Goal: Information Seeking & Learning: Learn about a topic

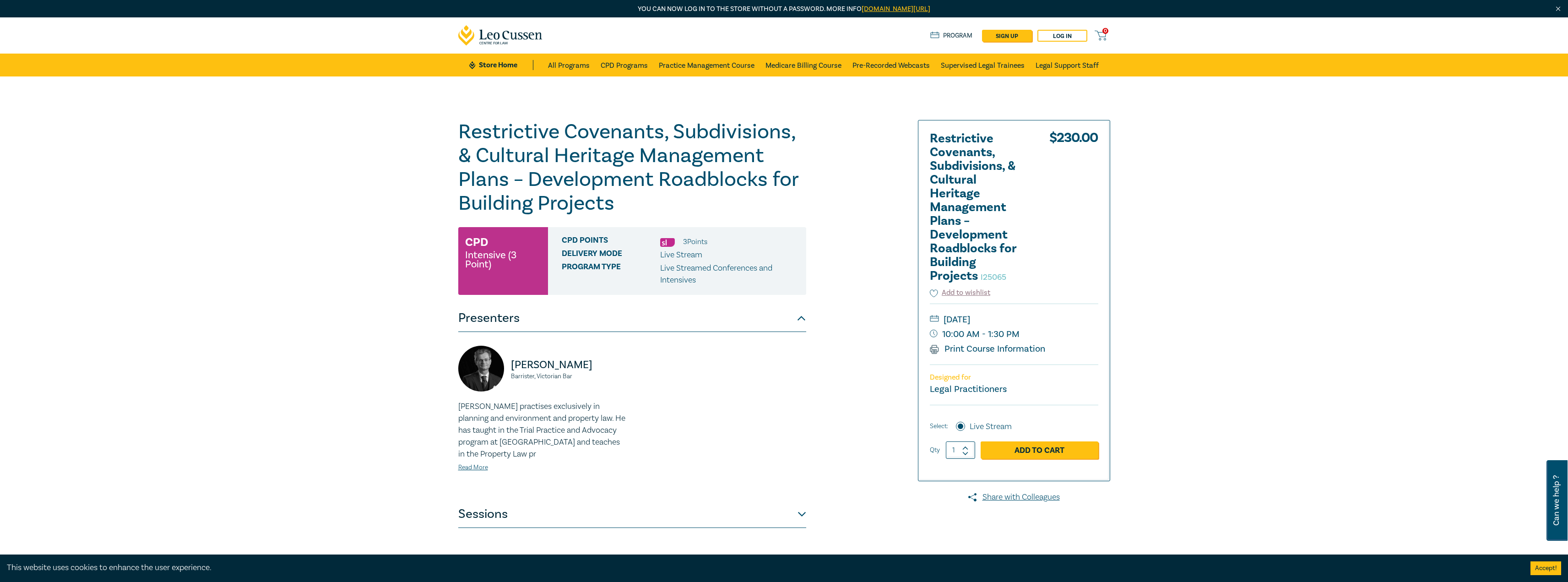
click at [793, 514] on button "Sessions" at bounding box center [632, 514] width 348 height 27
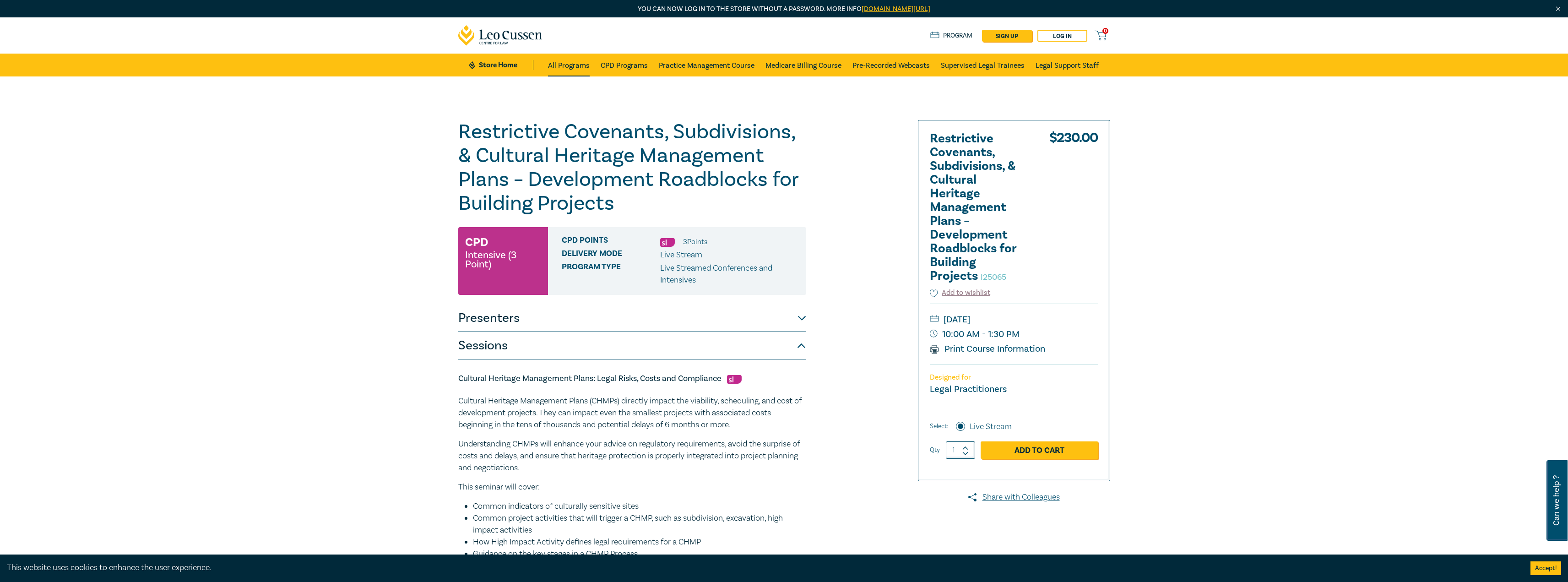
click at [583, 61] on link "All Programs" at bounding box center [569, 65] width 41 height 23
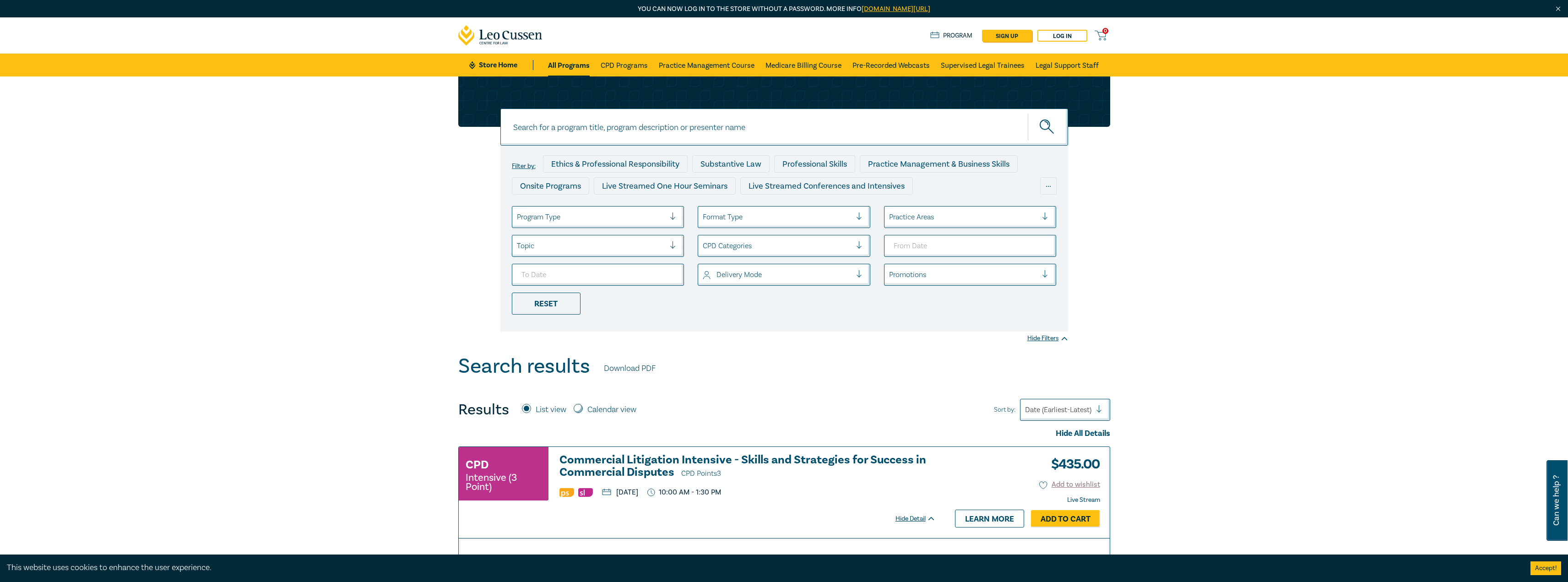
click at [607, 226] on div "Program Type" at bounding box center [598, 217] width 173 height 22
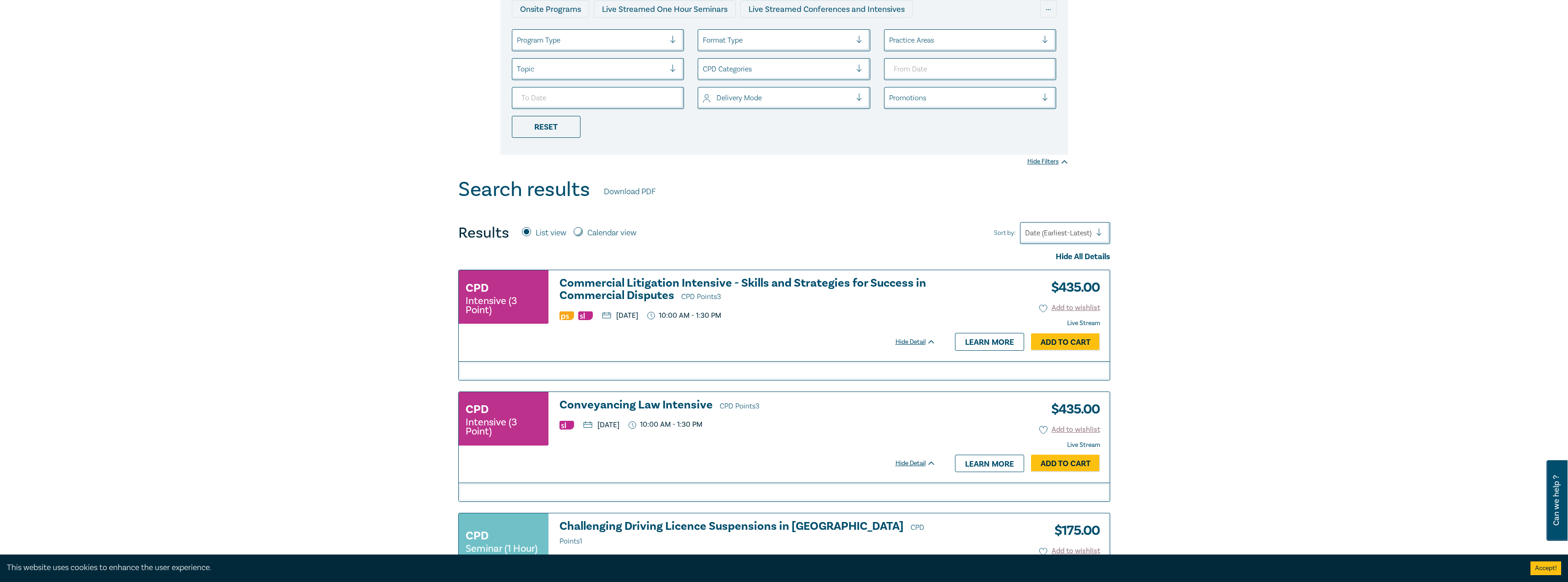
scroll to position [46, 0]
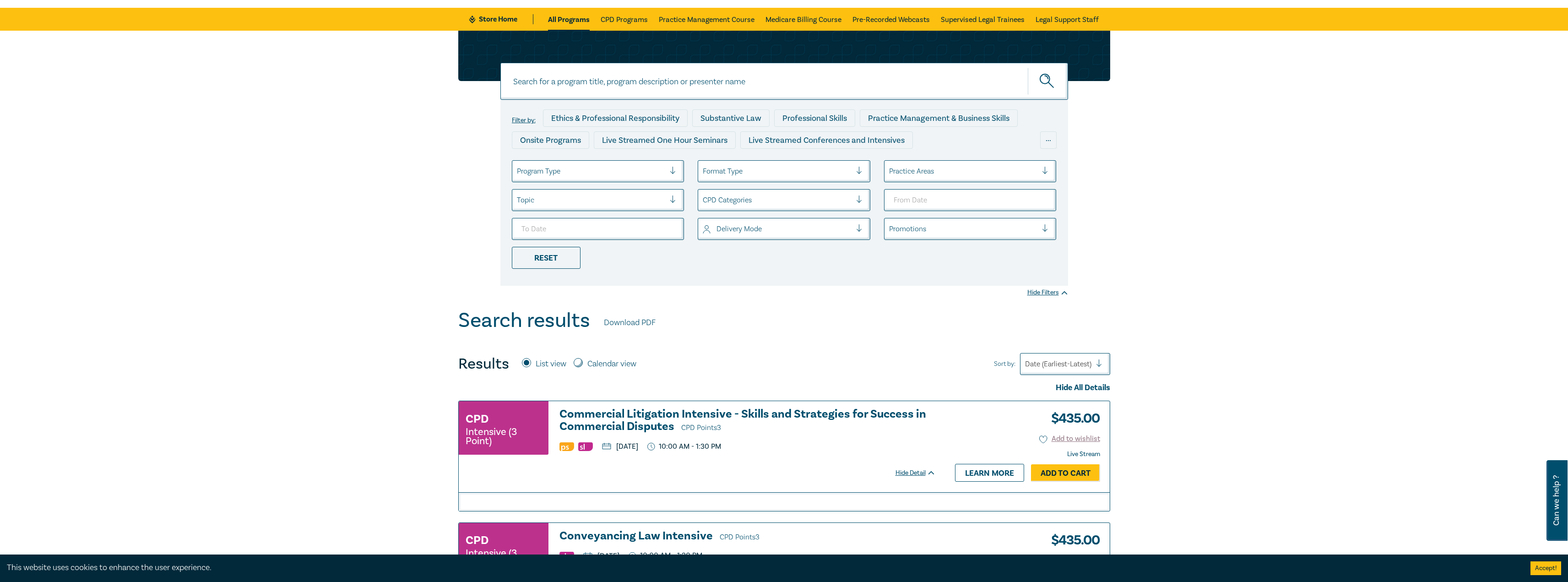
click at [606, 175] on div at bounding box center [591, 172] width 149 height 12
click at [607, 219] on div "Live Streamed Conferences and Intensives" at bounding box center [598, 217] width 173 height 19
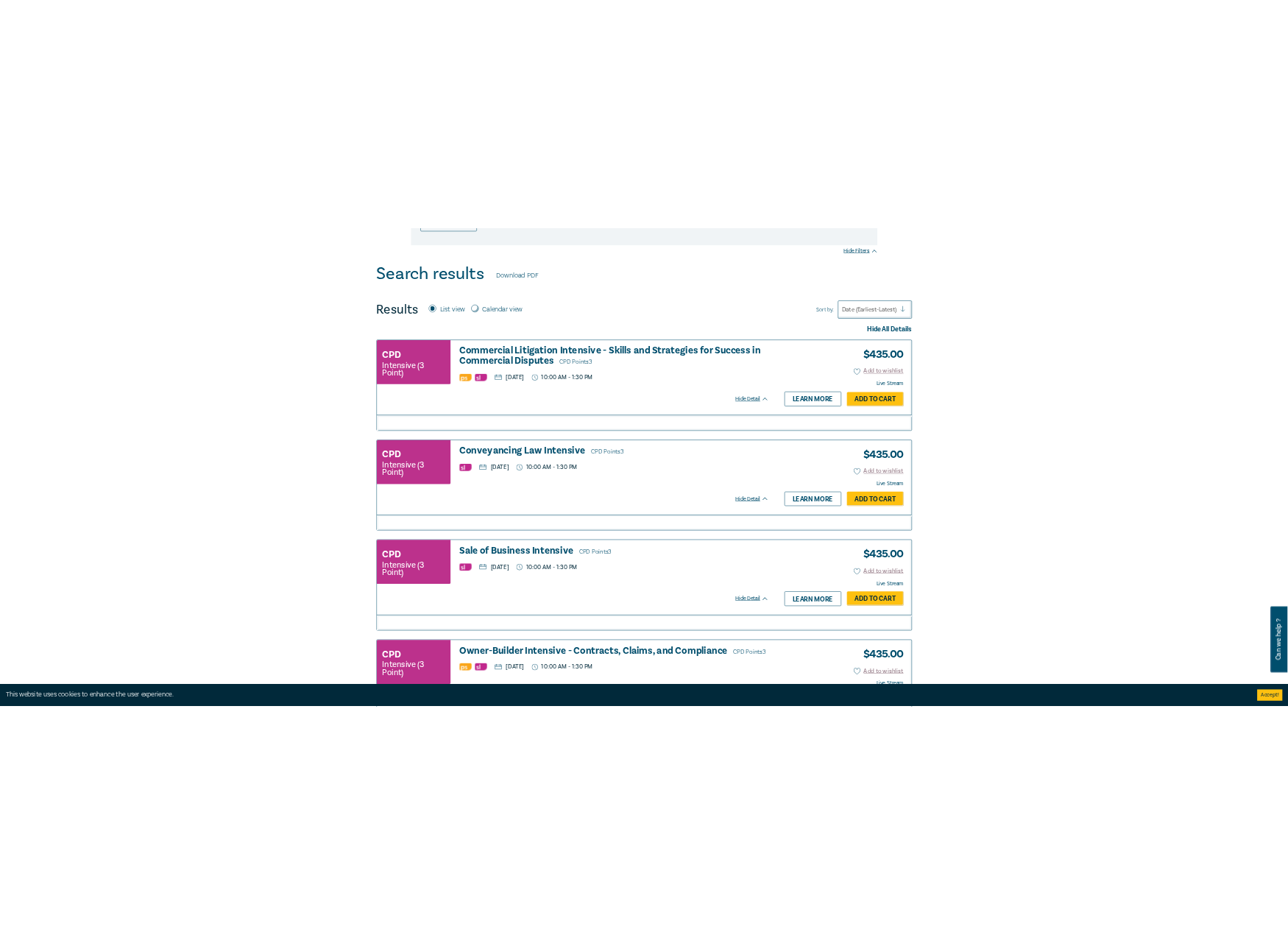
scroll to position [515, 0]
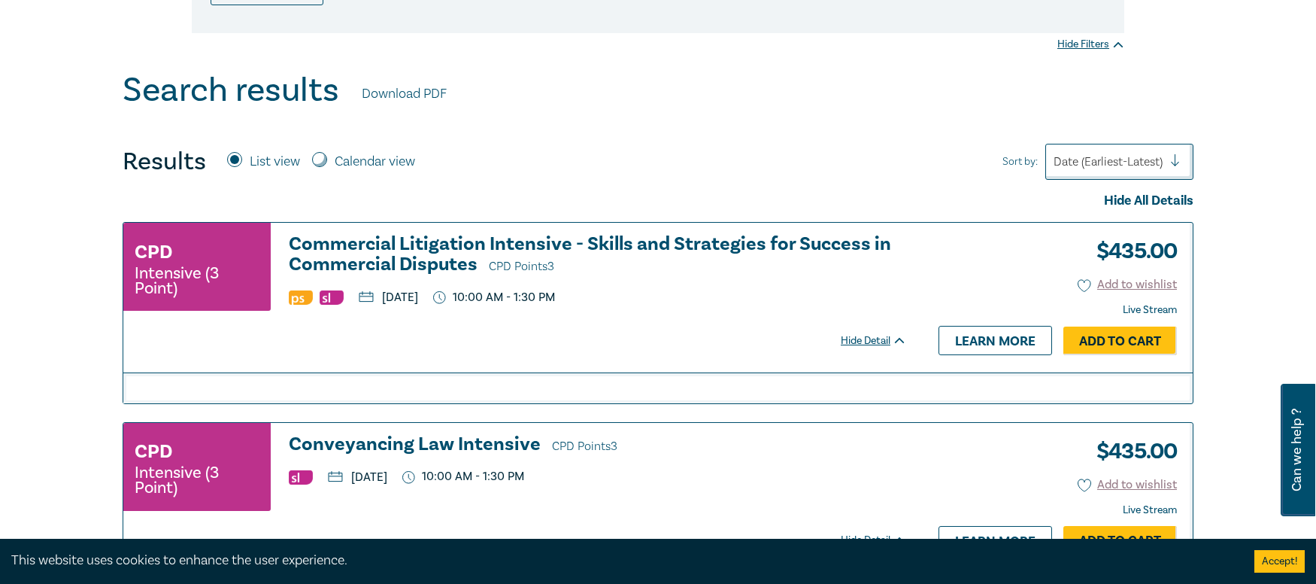
click at [826, 542] on div "This website uses cookies to enhance the user experience. Accept!" at bounding box center [658, 561] width 1316 height 45
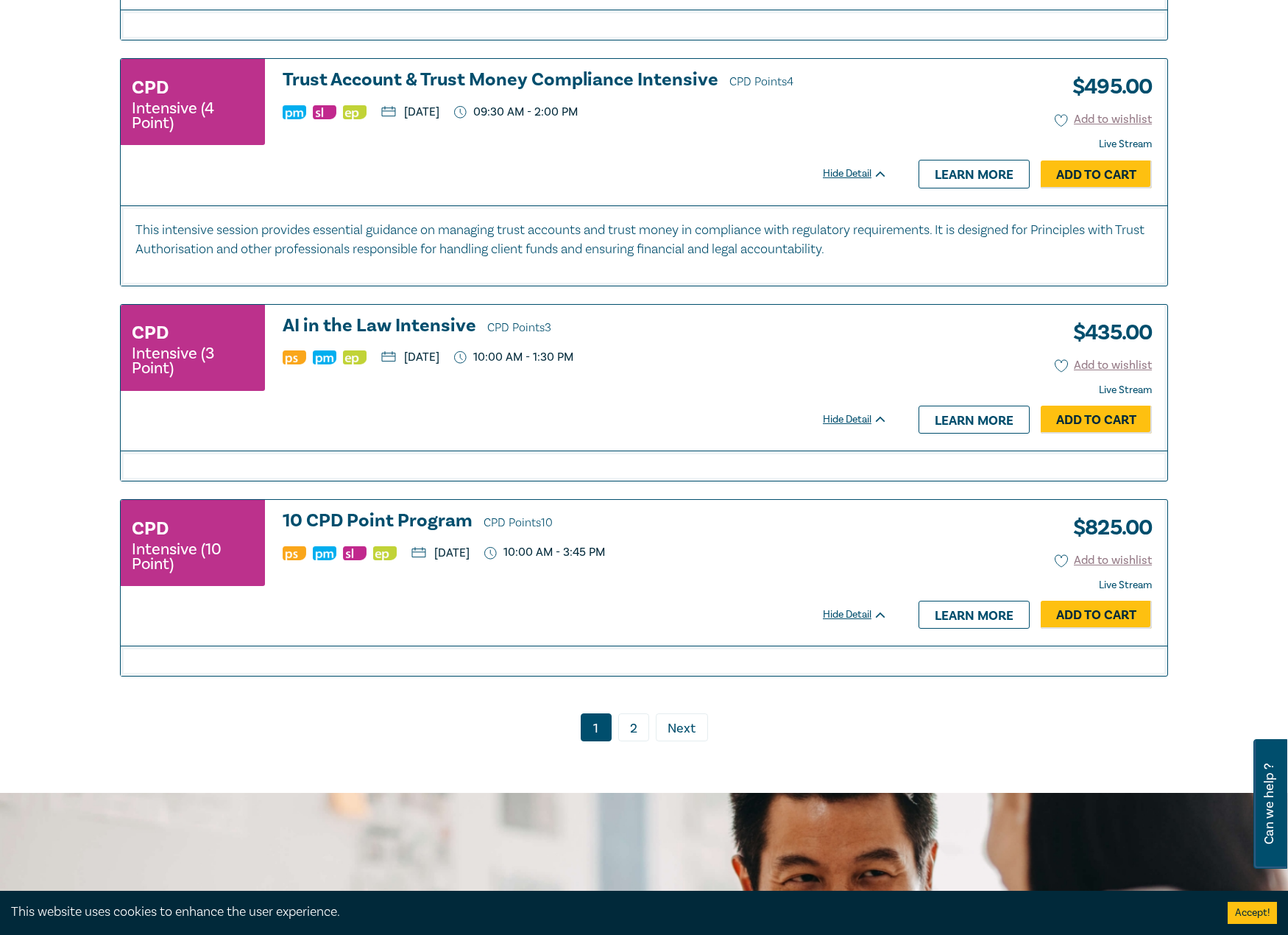
scroll to position [3093, 0]
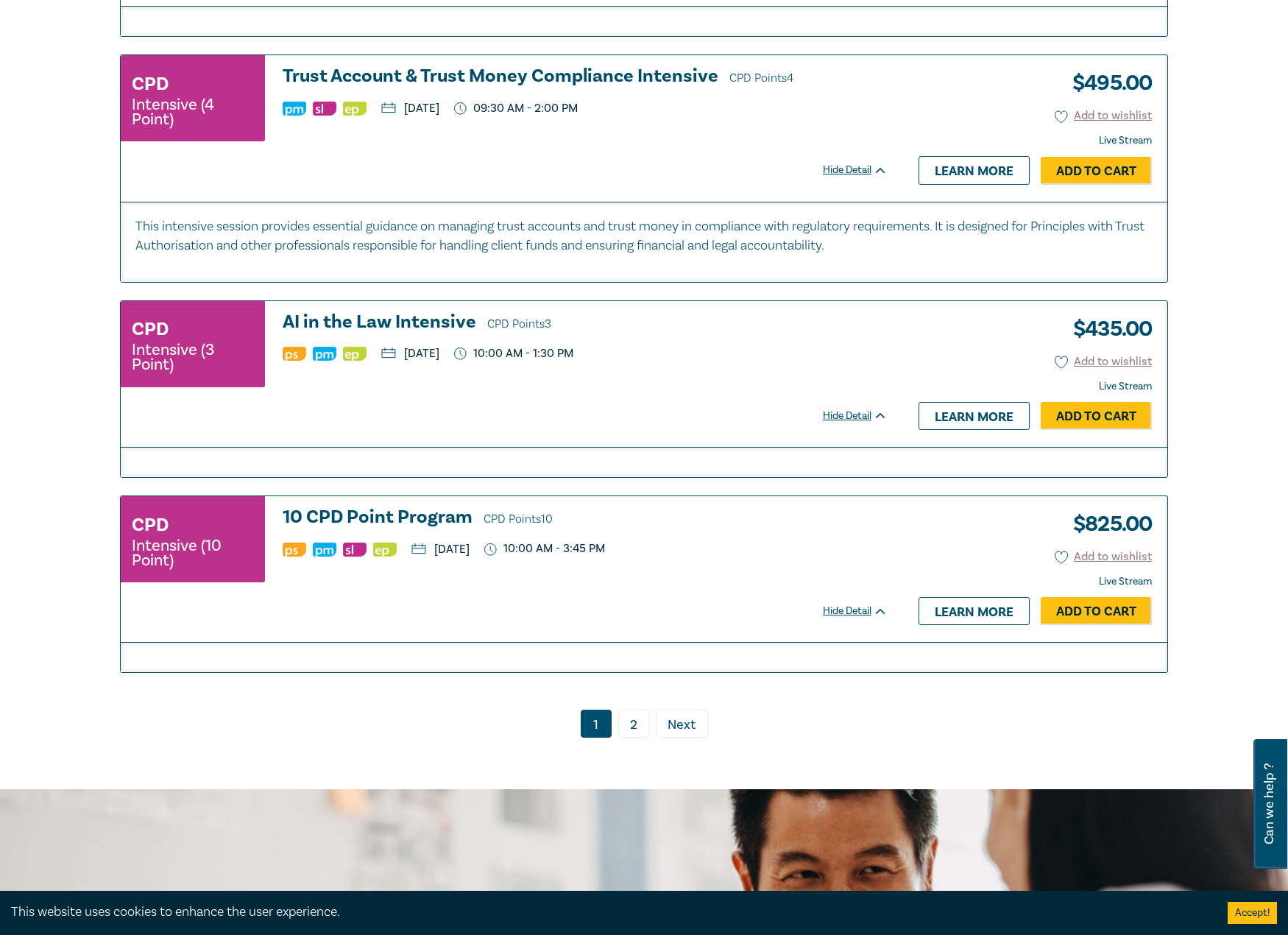
click at [634, 738] on link "2" at bounding box center [634, 724] width 31 height 28
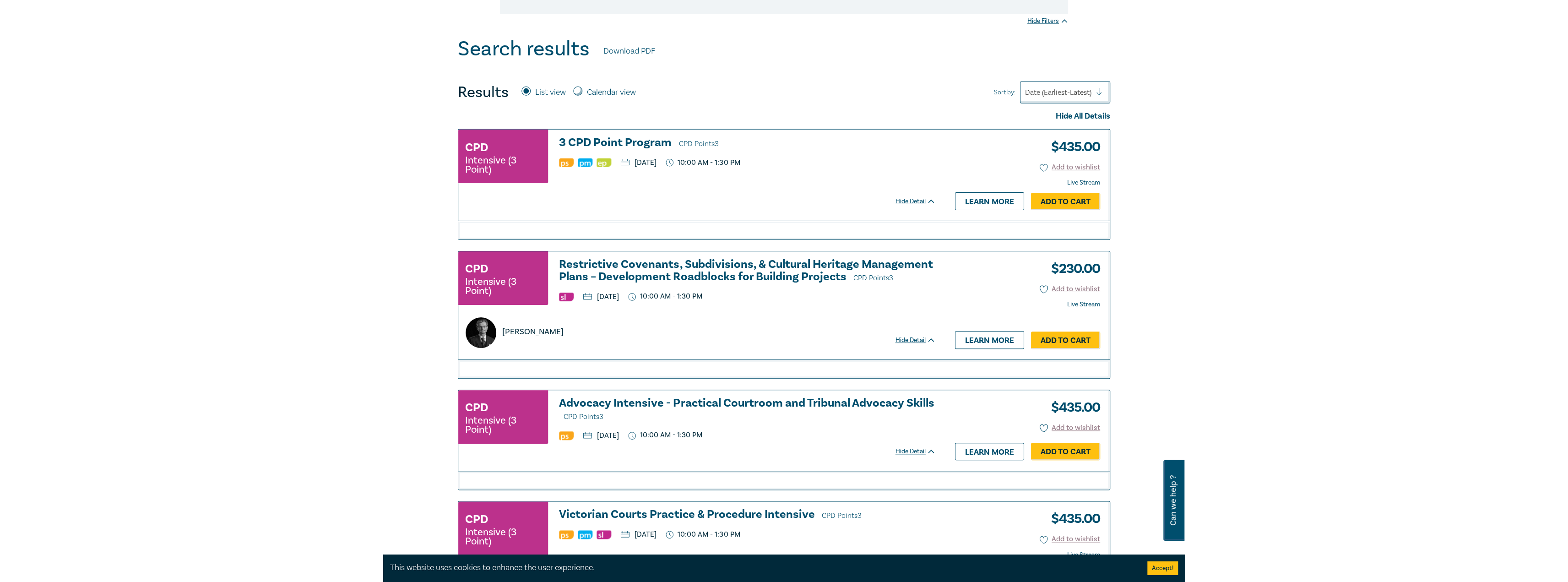
scroll to position [418, 0]
